Goal: Task Accomplishment & Management: Manage account settings

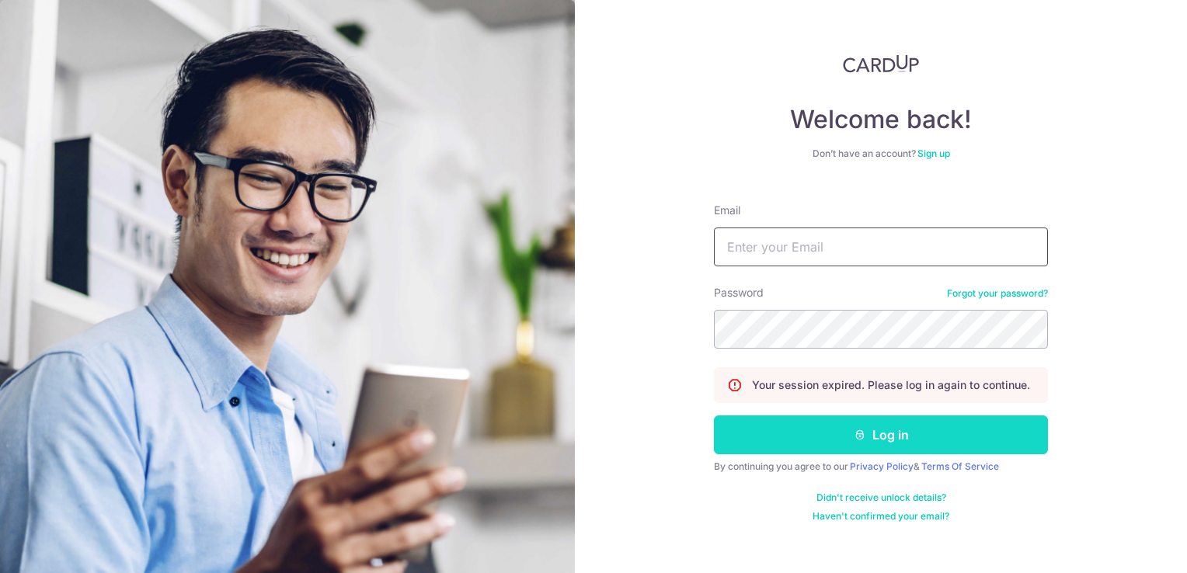
type input "[PERSON_NAME][EMAIL_ADDRESS][DOMAIN_NAME]"
click at [858, 431] on icon "submit" at bounding box center [859, 435] width 12 height 12
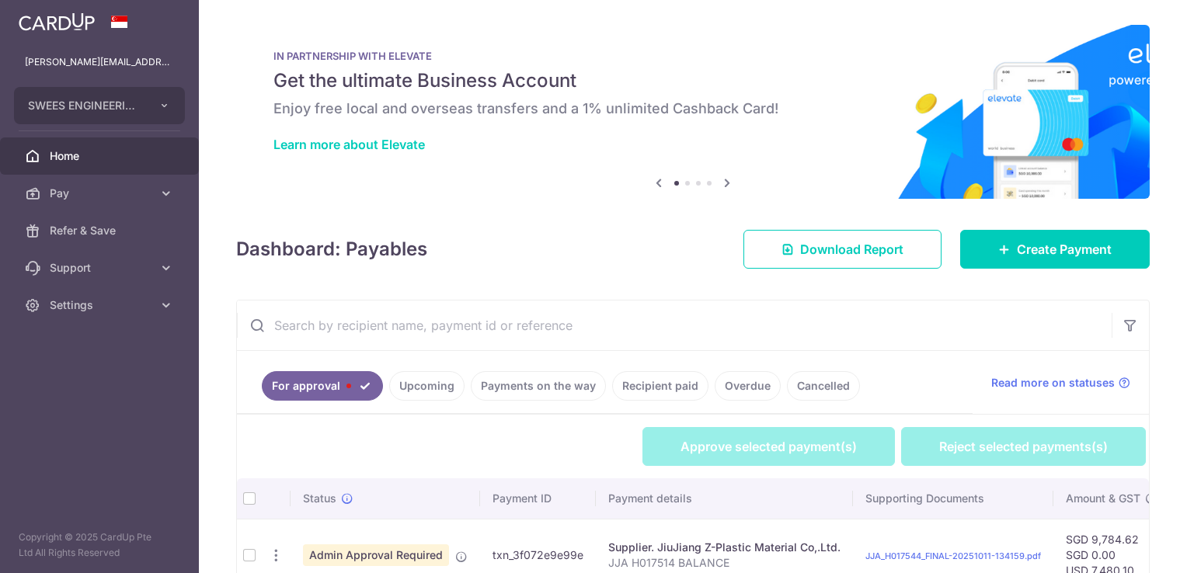
scroll to position [93, 0]
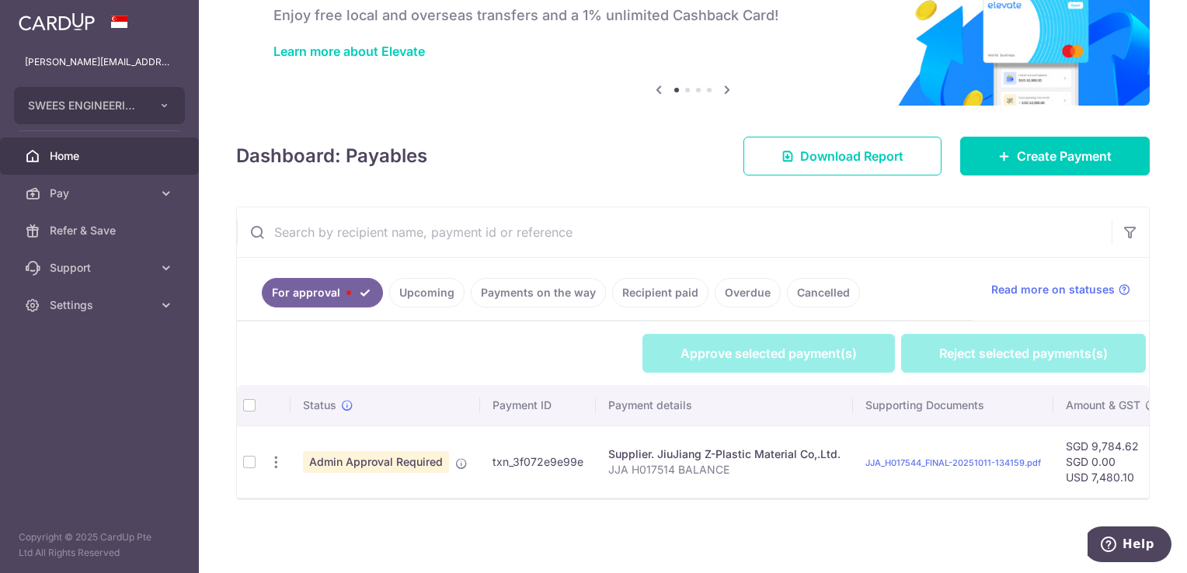
click at [247, 460] on td at bounding box center [249, 462] width 25 height 72
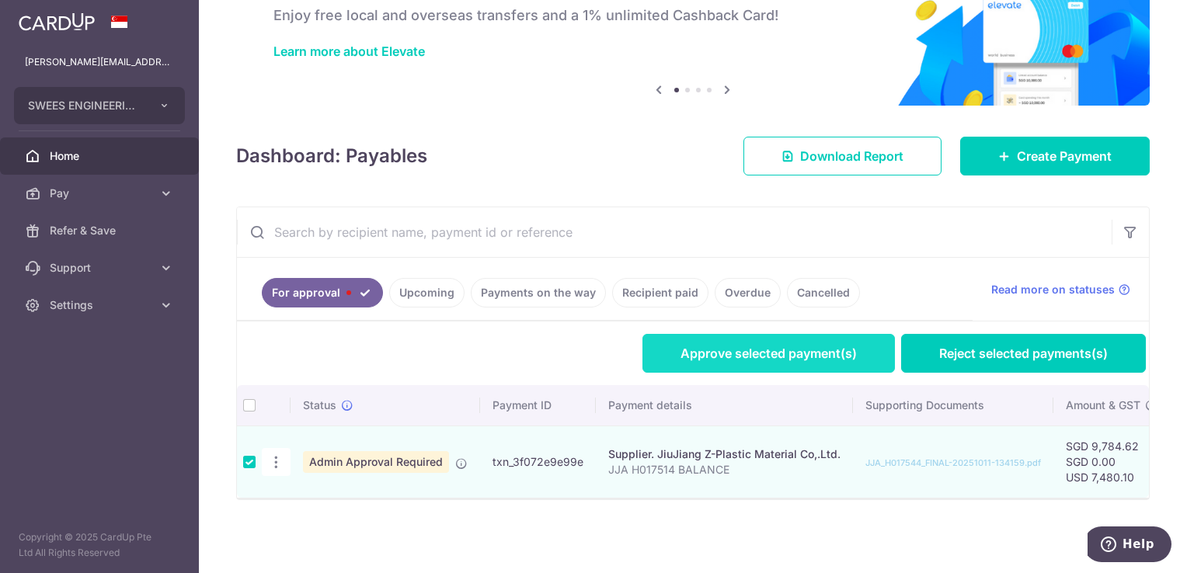
click at [766, 349] on link "Approve selected payment(s)" at bounding box center [768, 353] width 252 height 39
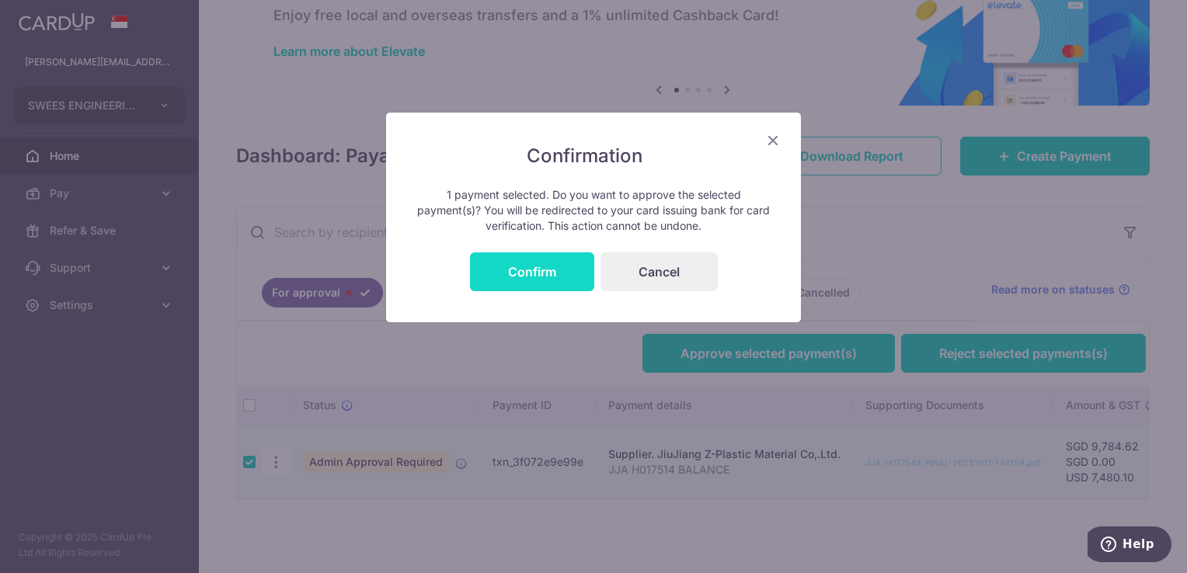
click at [533, 266] on button "Confirm" at bounding box center [532, 271] width 124 height 39
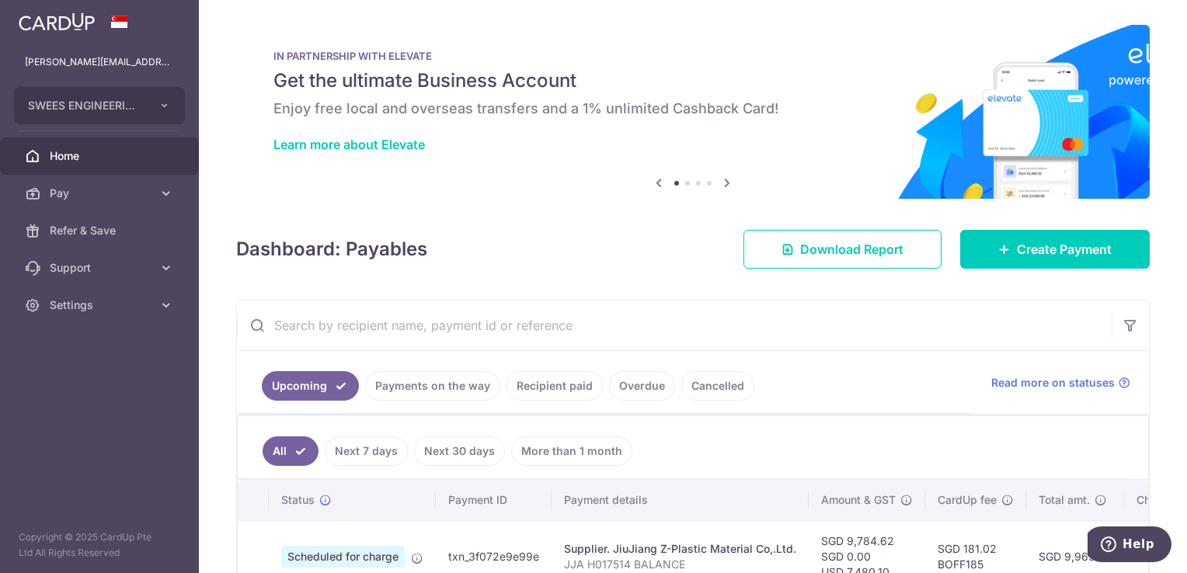
scroll to position [100, 0]
